Goal: Communication & Community: Participate in discussion

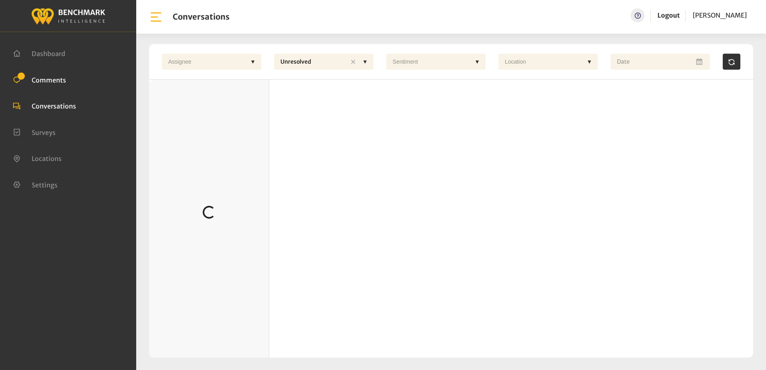
click at [52, 78] on span "Comments" at bounding box center [49, 80] width 34 height 8
